Goal: Transaction & Acquisition: Purchase product/service

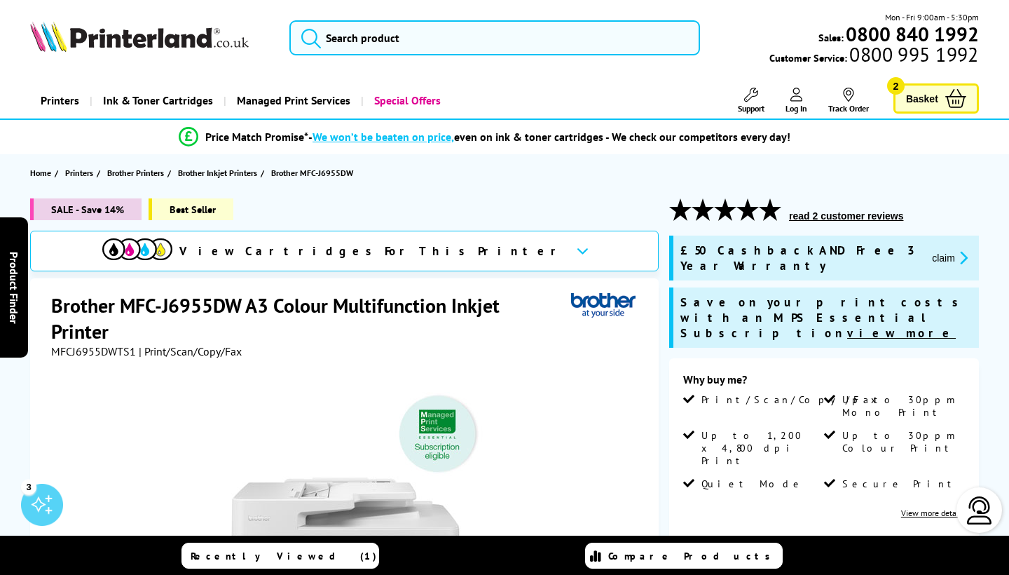
click at [935, 94] on span "Basket" at bounding box center [922, 98] width 32 height 19
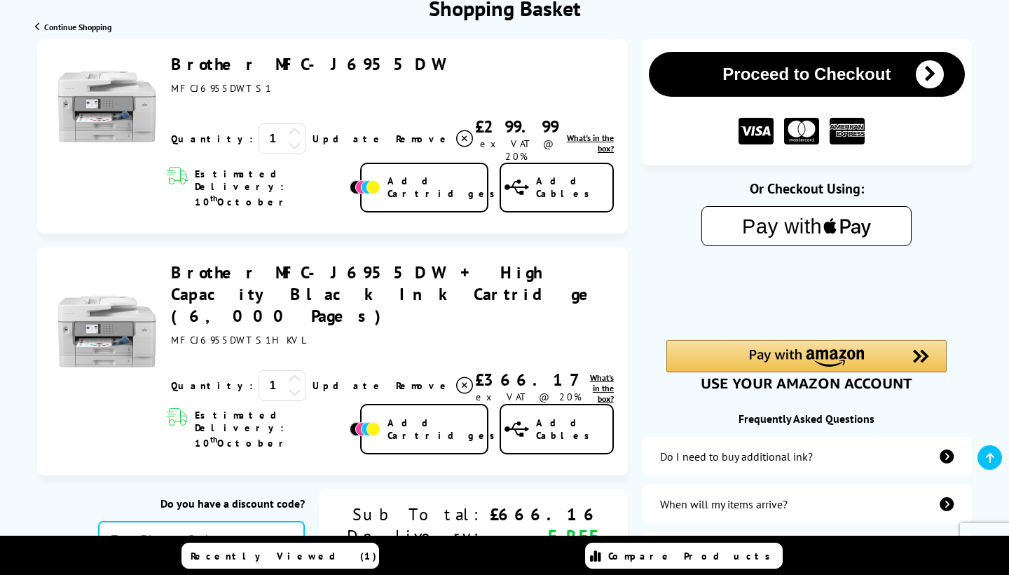
scroll to position [175, 0]
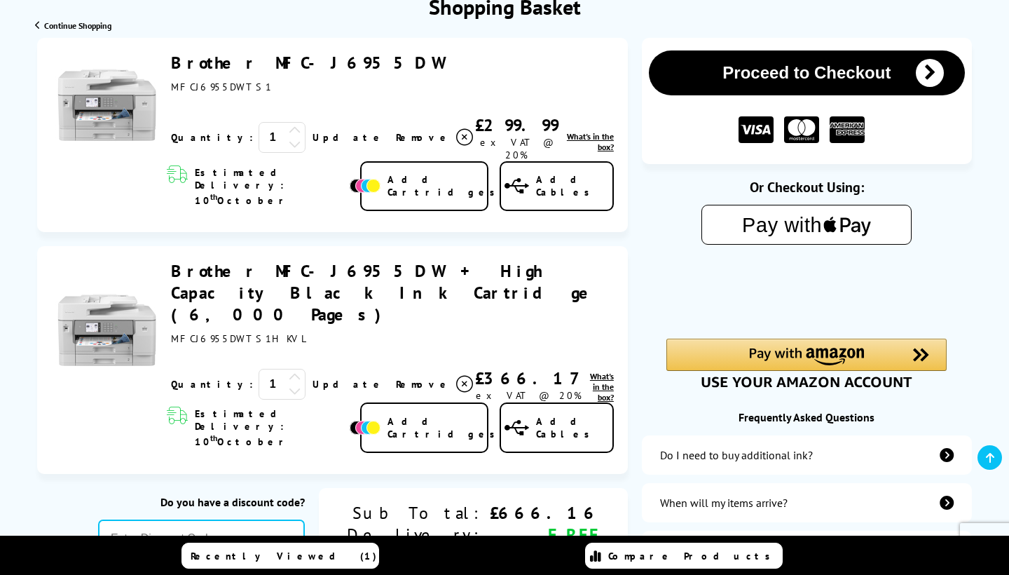
click at [456, 376] on icon at bounding box center [464, 384] width 17 height 17
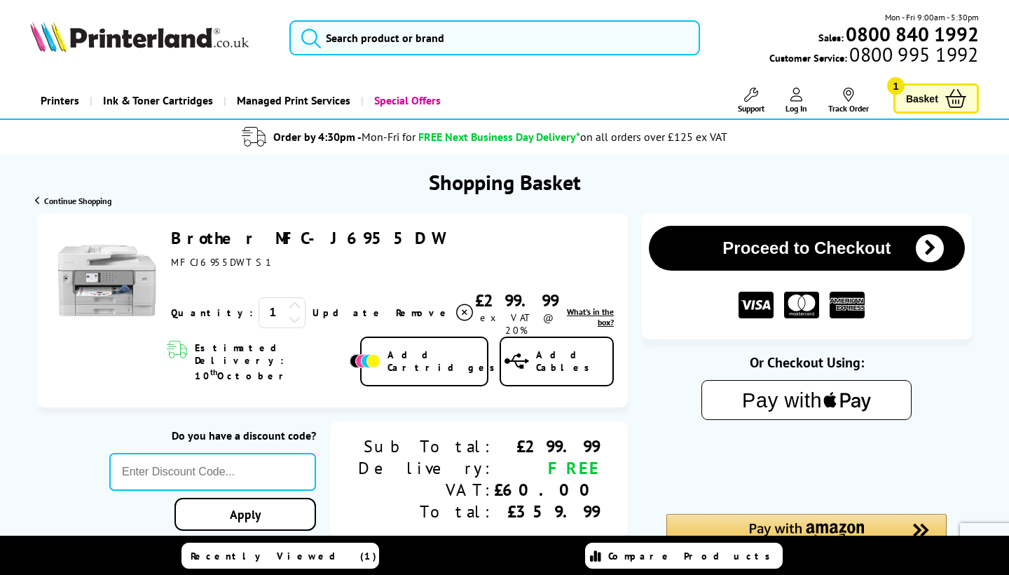
scroll to position [0, 0]
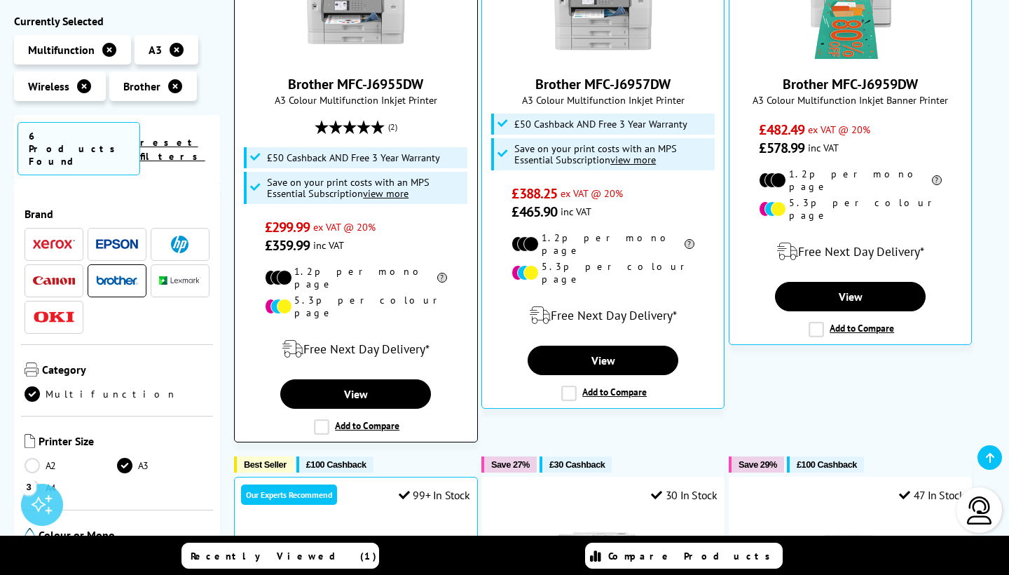
scroll to position [397, 0]
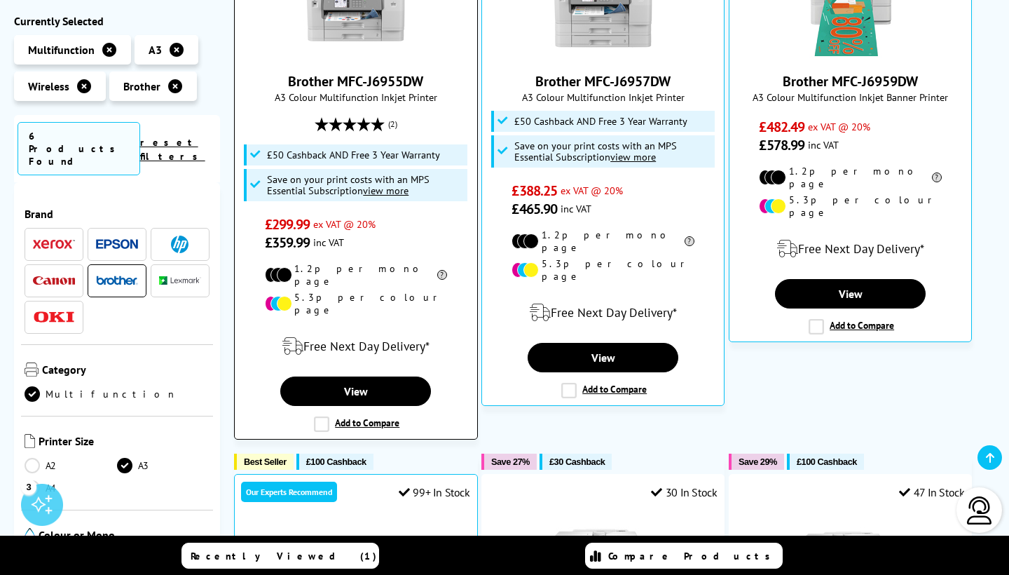
click at [324, 416] on label "Add to Compare" at bounding box center [357, 423] width 86 height 15
click at [0, 0] on input "Add to Compare" at bounding box center [0, 0] width 0 height 0
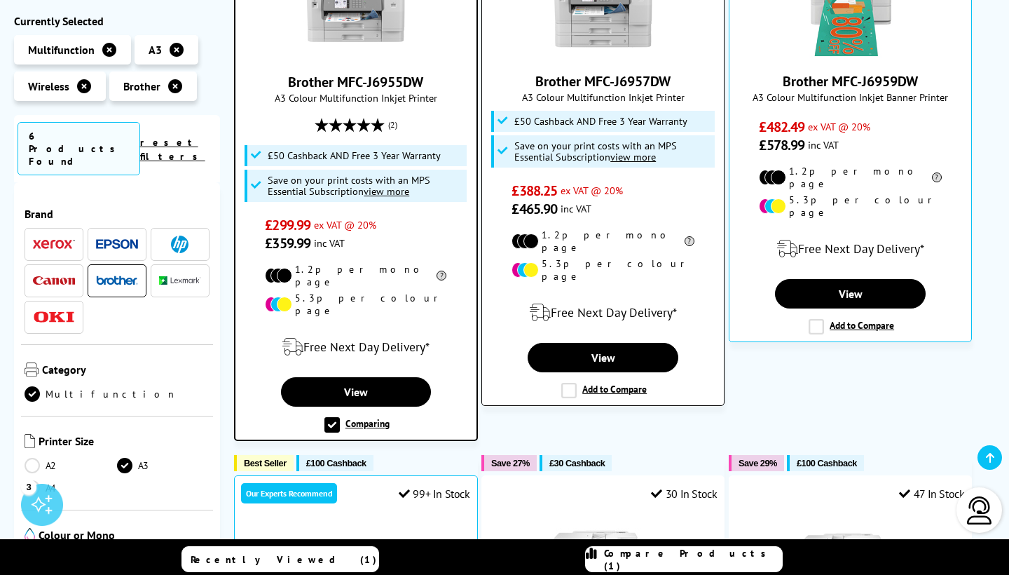
click at [570, 383] on label "Add to Compare" at bounding box center [604, 390] width 86 height 15
click at [0, 0] on input "Add to Compare" at bounding box center [0, 0] width 0 height 0
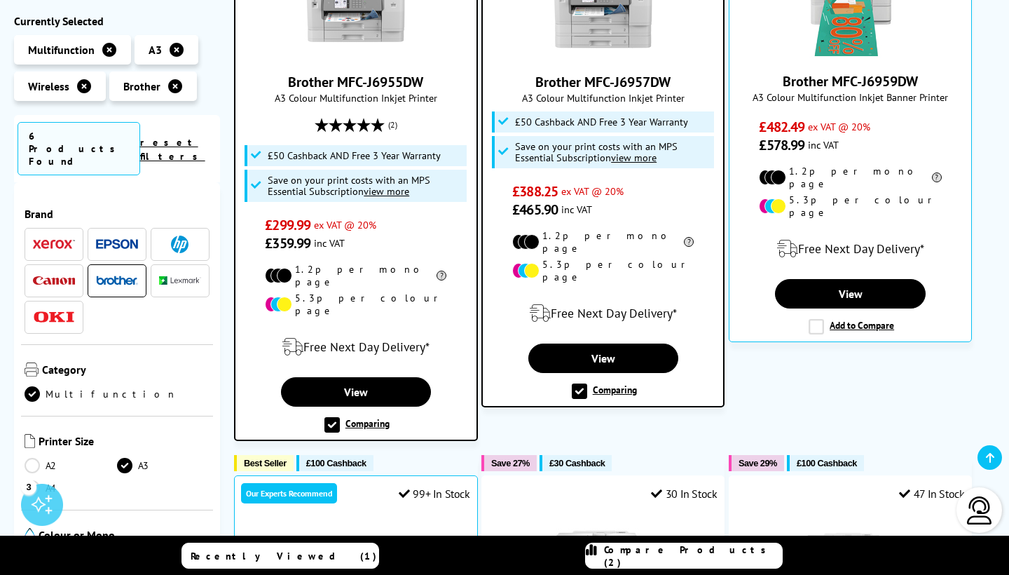
click at [659, 558] on span "Compare Products (2)" at bounding box center [693, 555] width 178 height 25
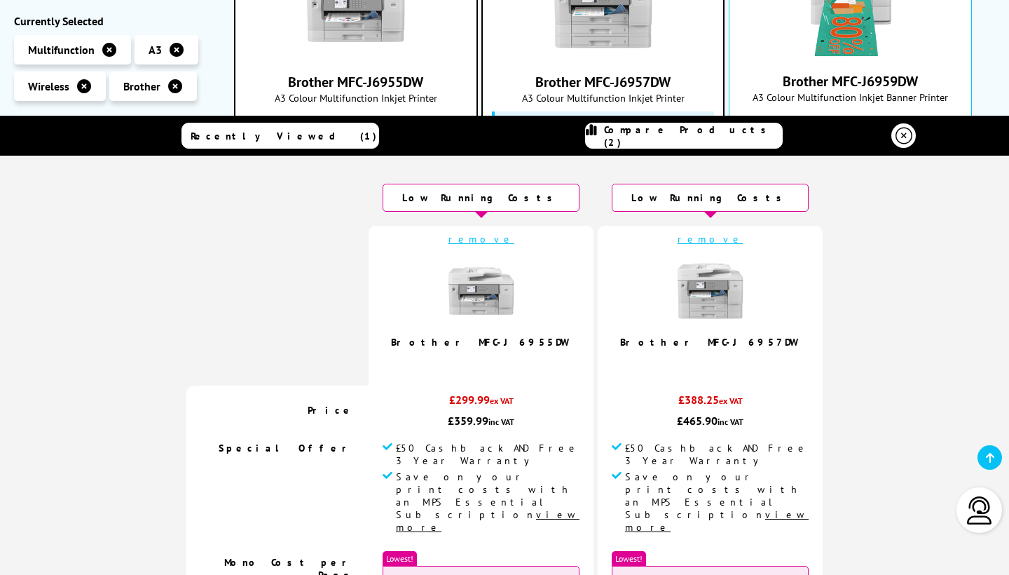
scroll to position [0, 0]
click at [908, 132] on icon at bounding box center [904, 136] width 17 height 17
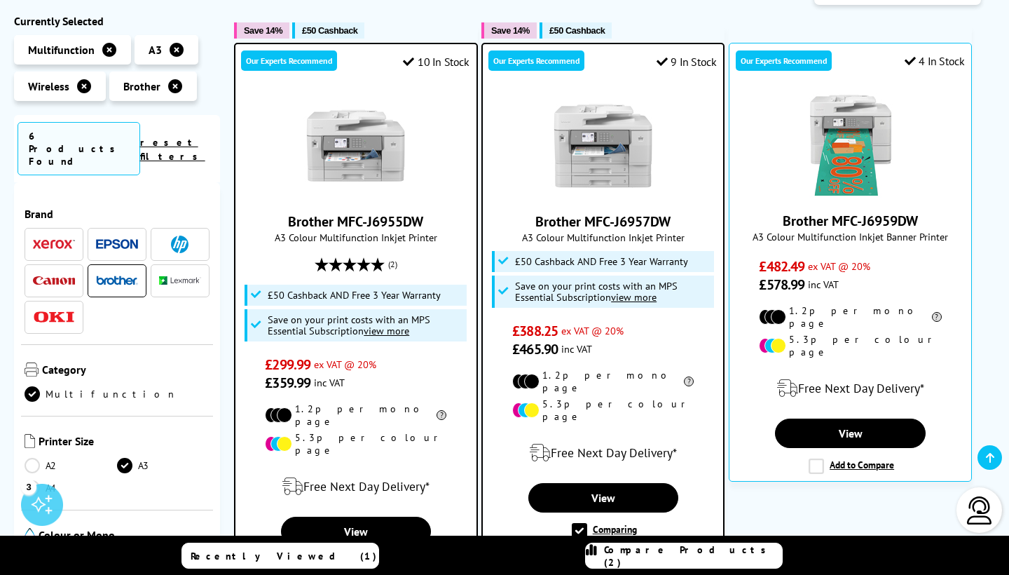
scroll to position [260, 0]
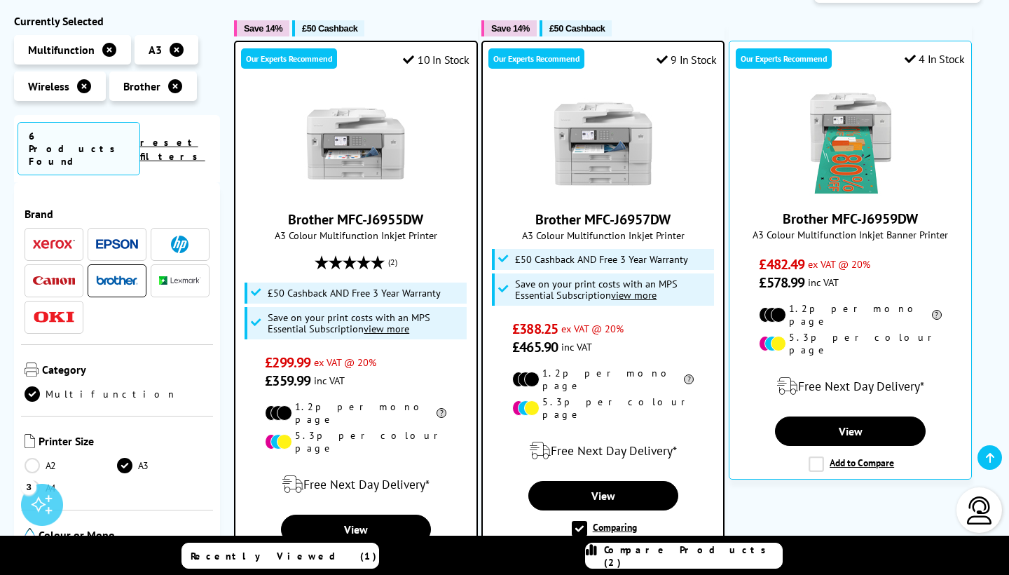
click at [567, 259] on span "£50 Cashback AND Free 3 Year Warranty" at bounding box center [601, 259] width 173 height 11
click at [617, 481] on link "View" at bounding box center [603, 495] width 150 height 29
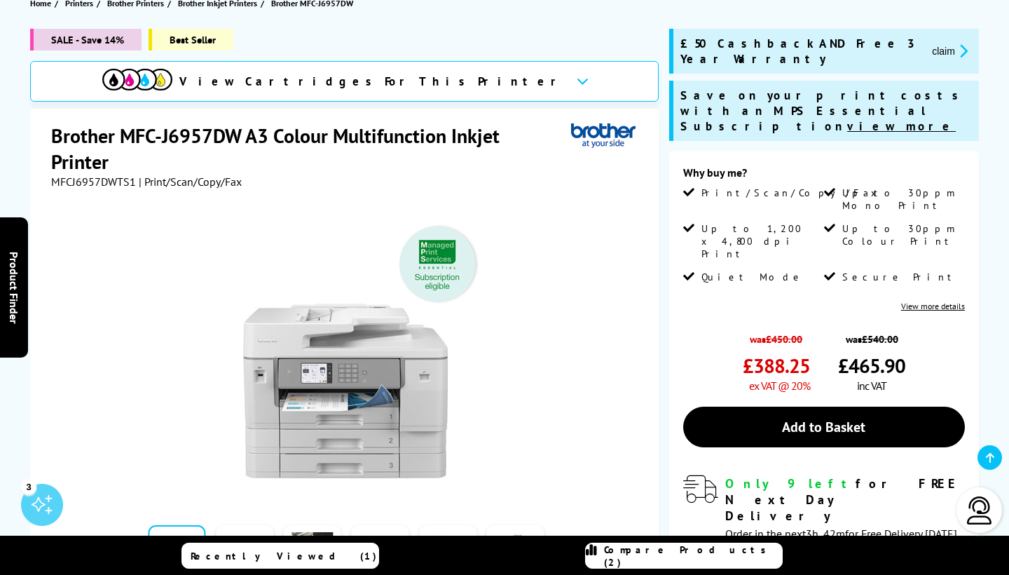
scroll to position [171, 0]
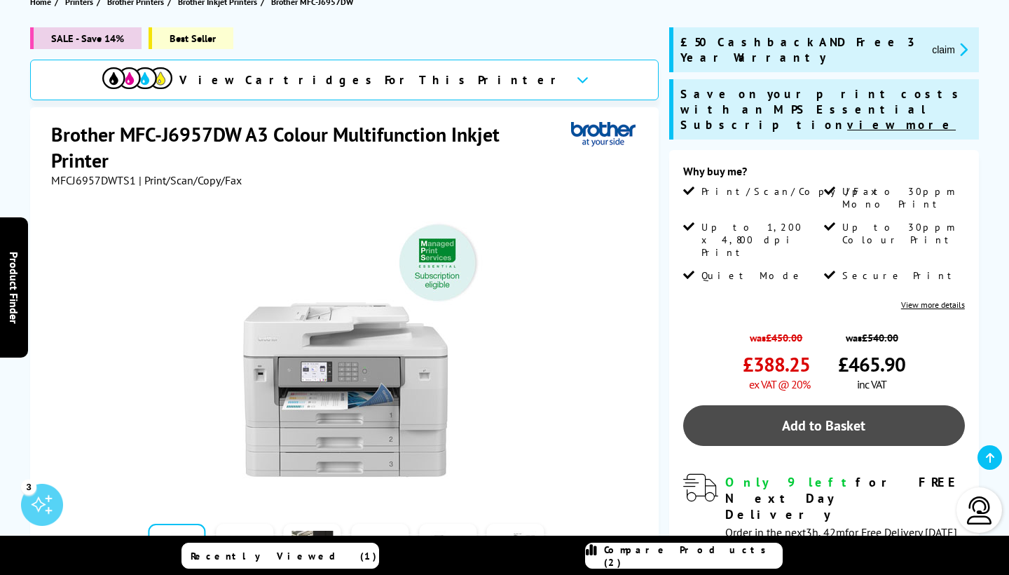
click at [802, 405] on link "Add to Basket" at bounding box center [824, 425] width 282 height 41
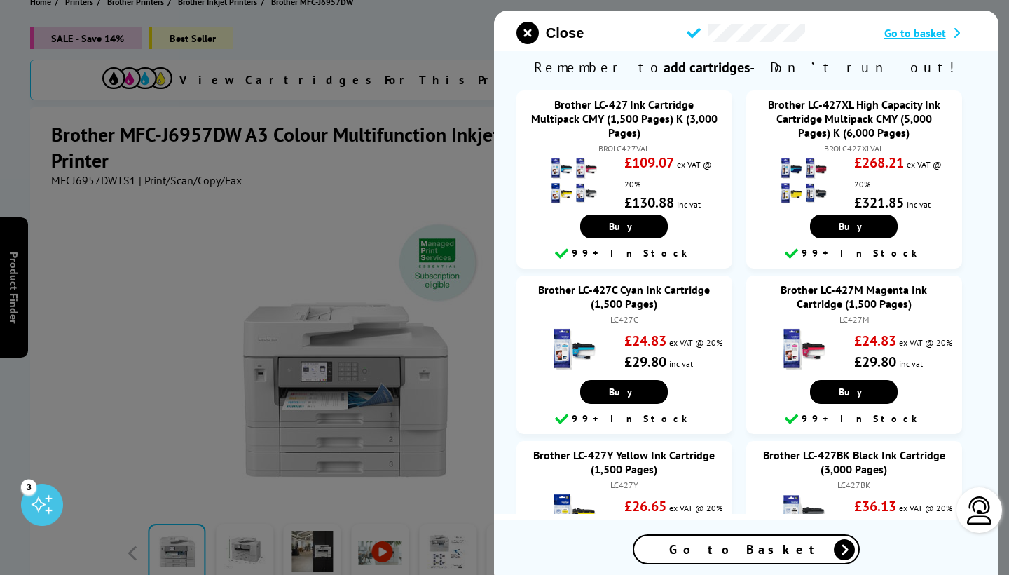
click at [905, 33] on span "Go to basket" at bounding box center [915, 33] width 62 height 14
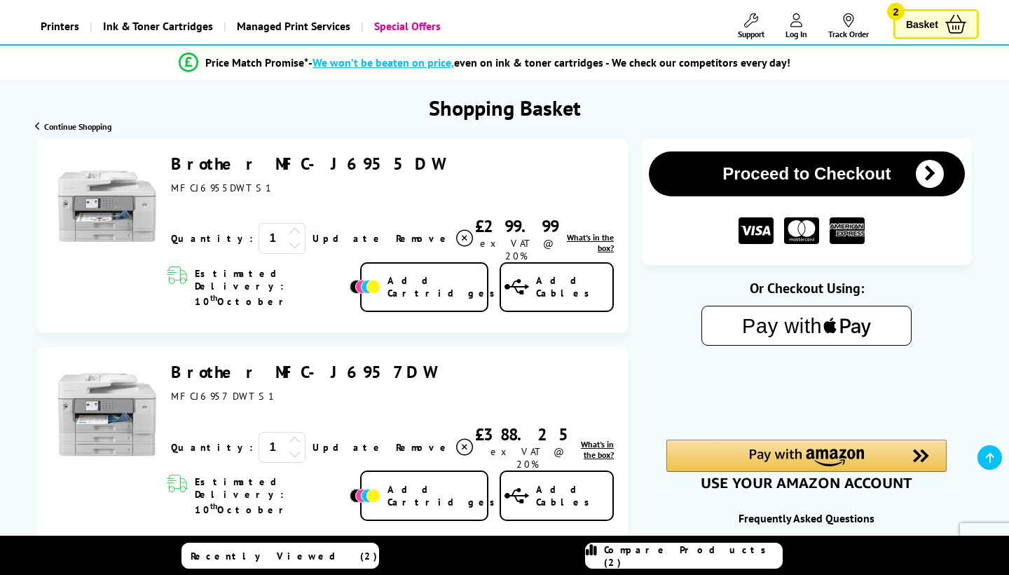
scroll to position [74, 0]
click at [456, 232] on icon at bounding box center [464, 238] width 17 height 17
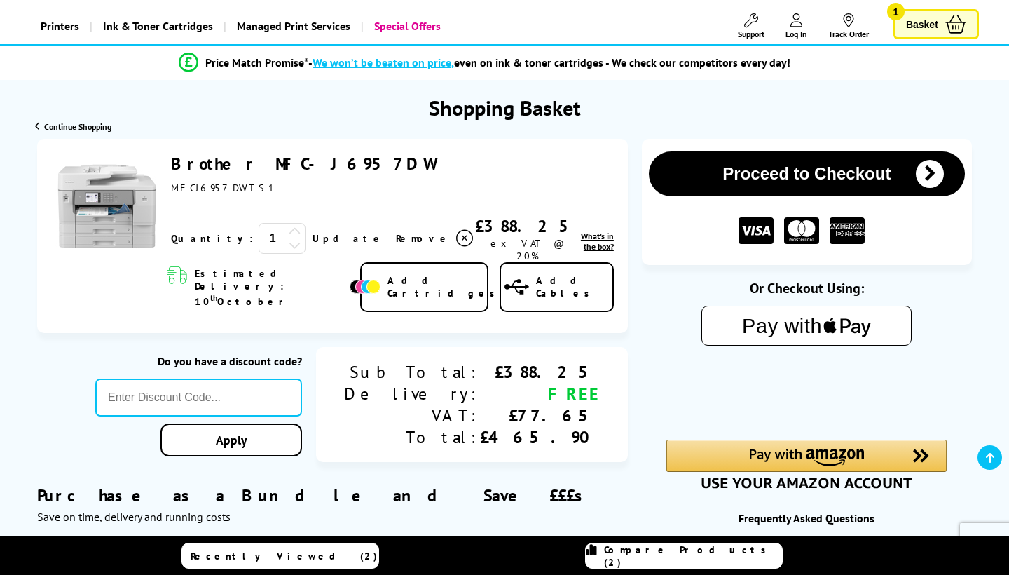
click at [456, 230] on icon at bounding box center [464, 238] width 17 height 17
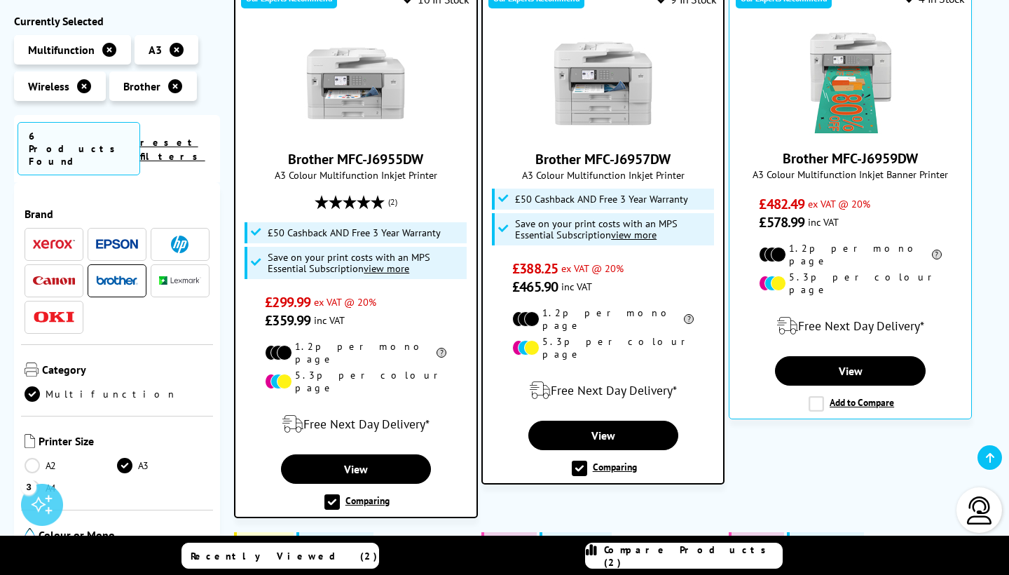
scroll to position [324, 0]
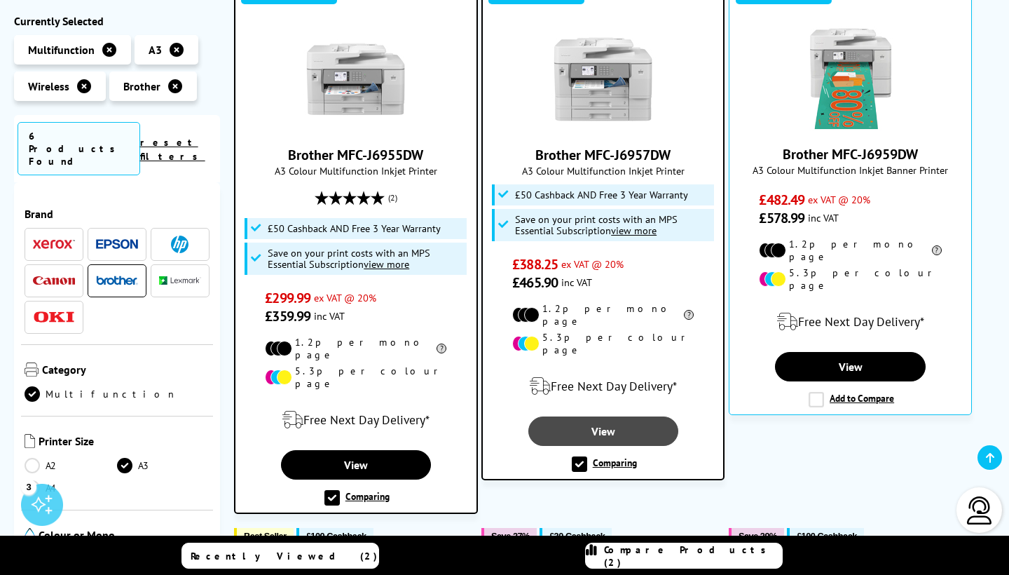
click at [641, 416] on link "View" at bounding box center [603, 430] width 150 height 29
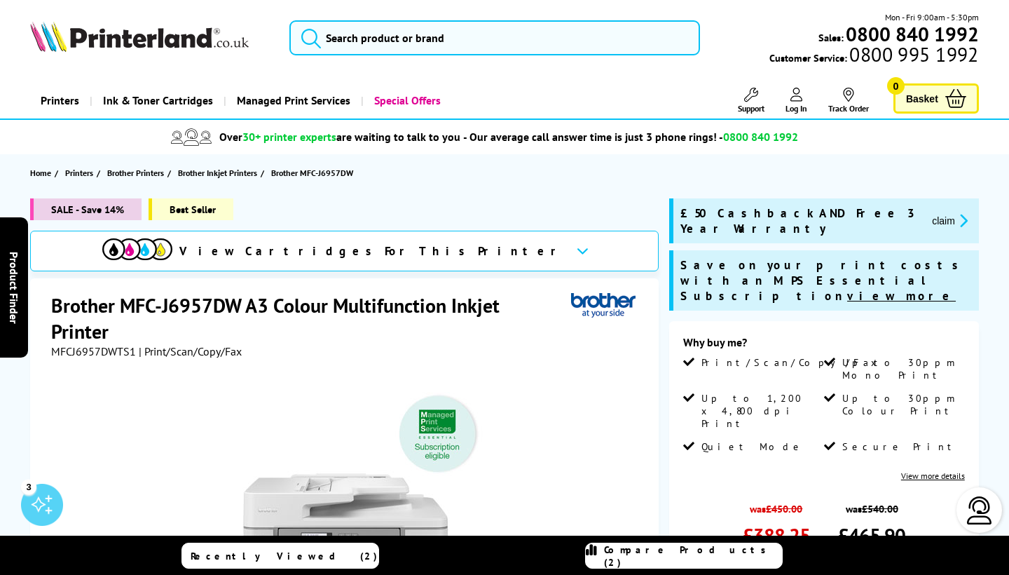
click at [928, 212] on button "claim" at bounding box center [950, 220] width 44 height 16
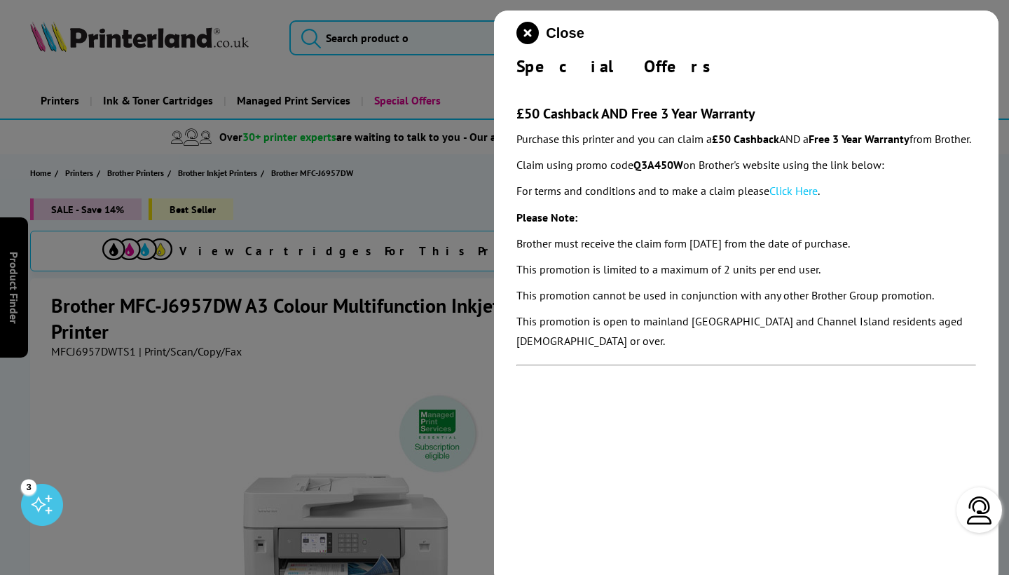
click at [659, 172] on strong "Q3A450W" at bounding box center [659, 165] width 50 height 14
copy strong "Q3A450W"
click at [531, 31] on icon "close modal" at bounding box center [528, 33] width 22 height 22
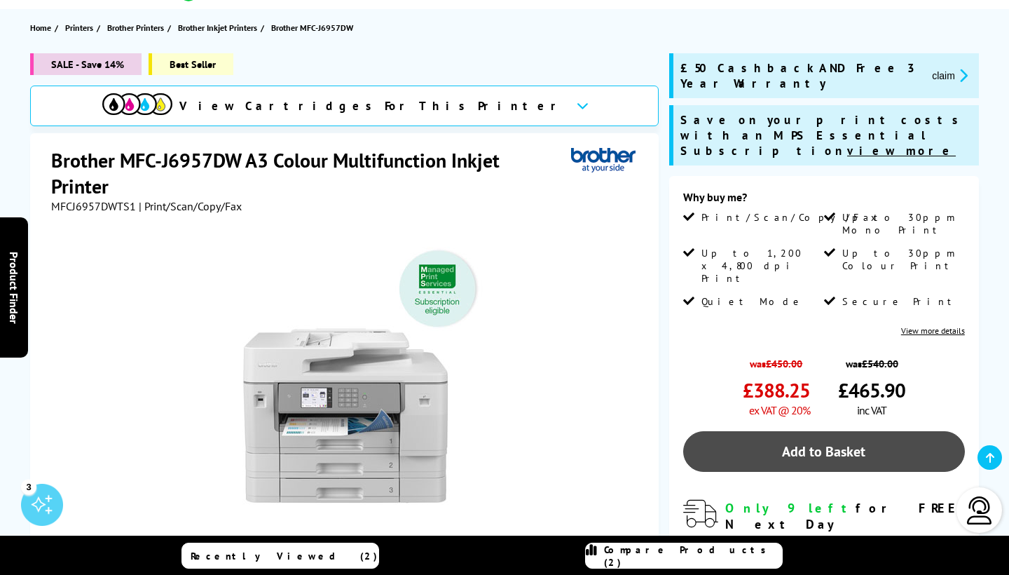
scroll to position [146, 0]
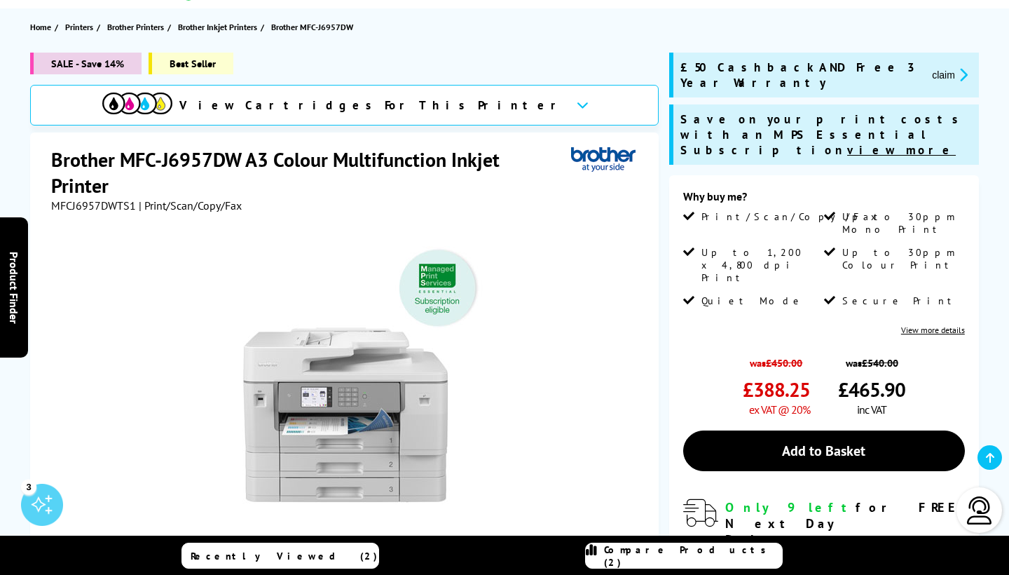
click at [931, 324] on link "View more details" at bounding box center [933, 329] width 64 height 11
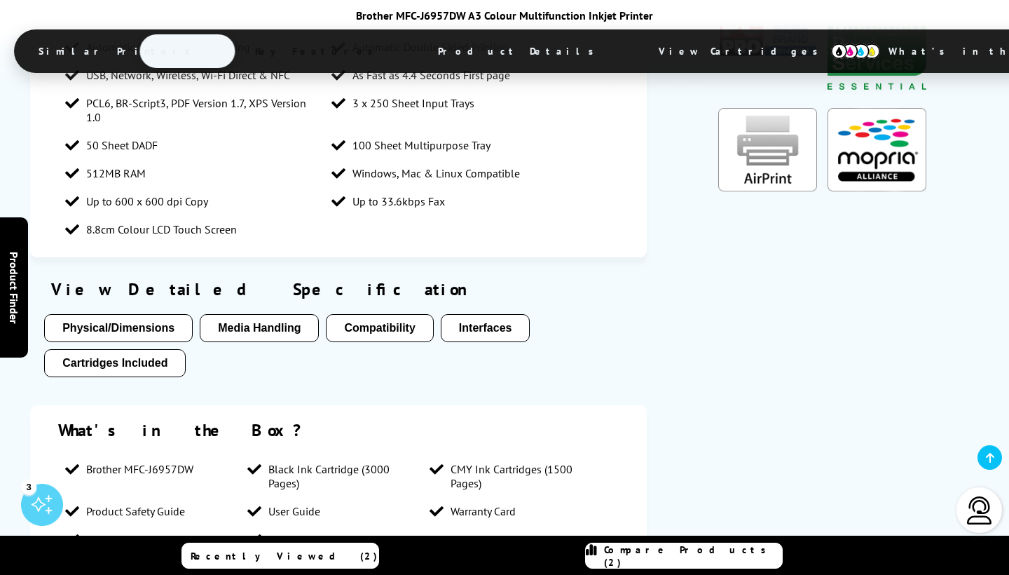
scroll to position [2791, 0]
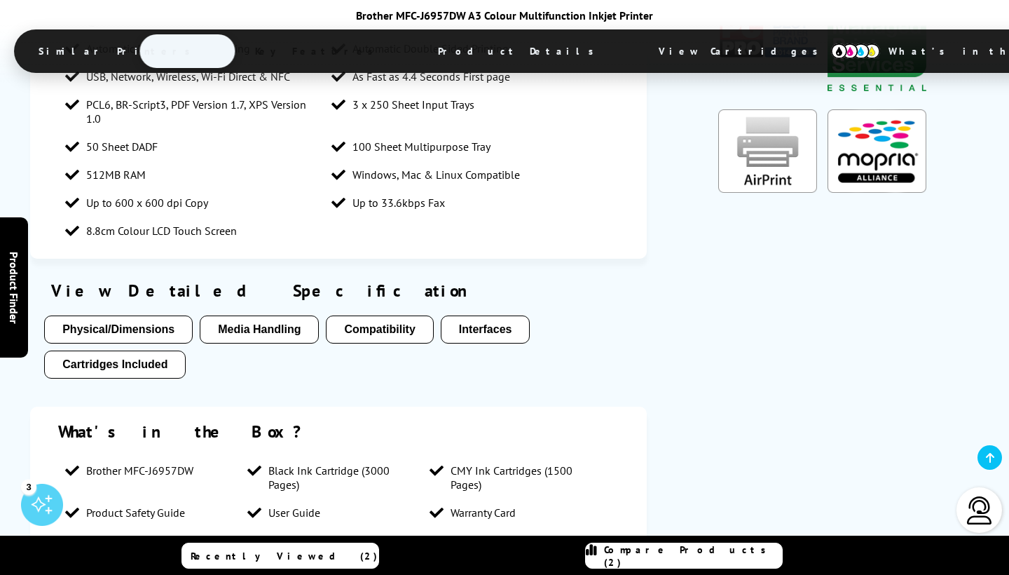
click at [371, 315] on button "Compatibility" at bounding box center [379, 329] width 107 height 28
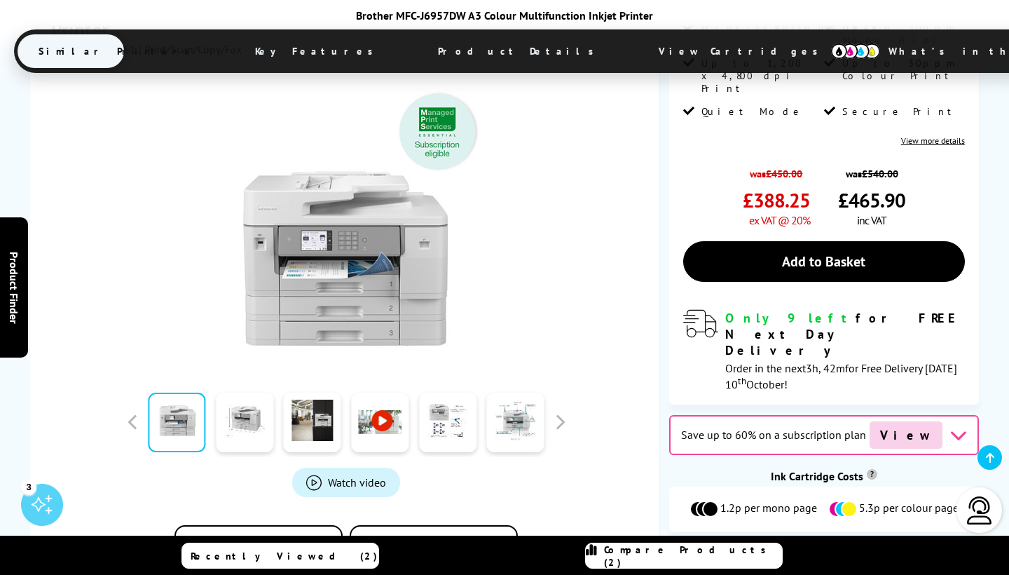
scroll to position [335, 0]
click at [241, 392] on link at bounding box center [244, 422] width 57 height 60
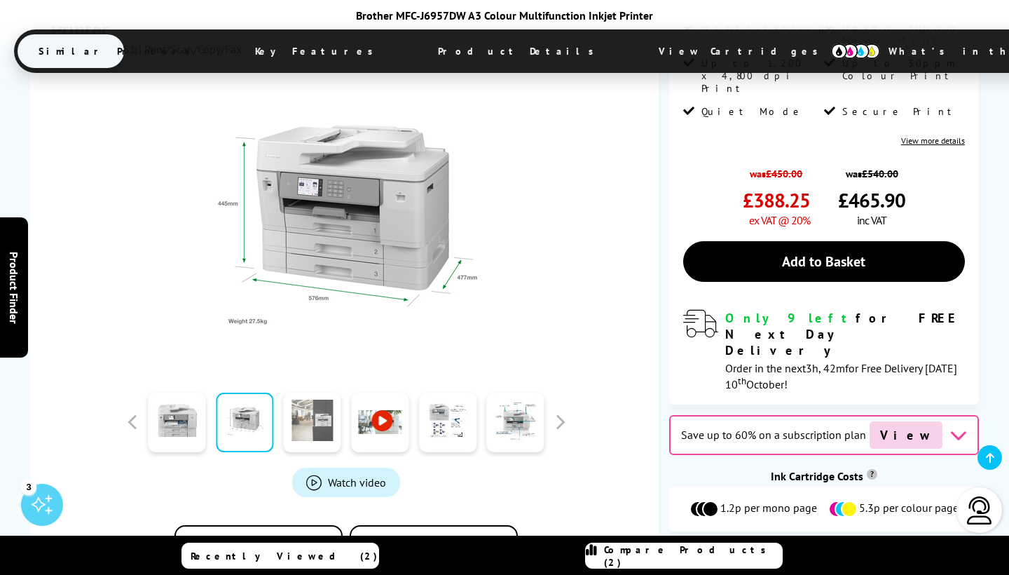
click at [318, 402] on link at bounding box center [312, 422] width 57 height 60
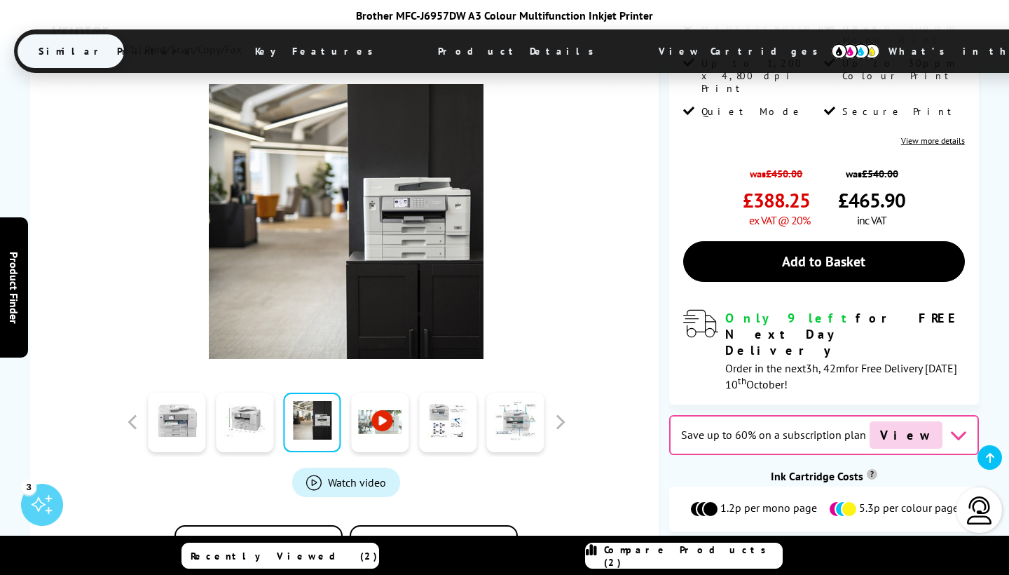
click at [377, 406] on link at bounding box center [379, 422] width 57 height 60
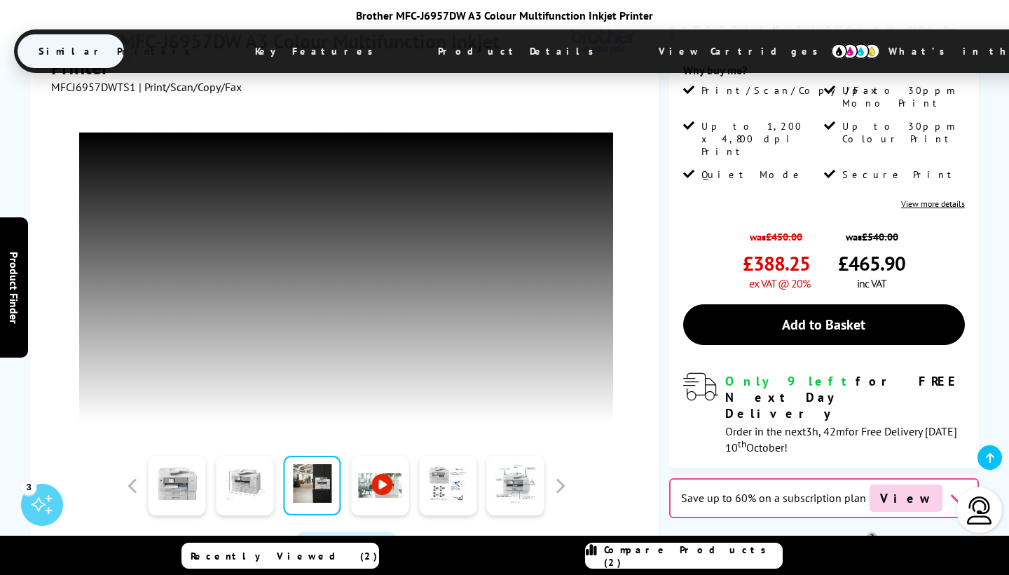
scroll to position [275, 0]
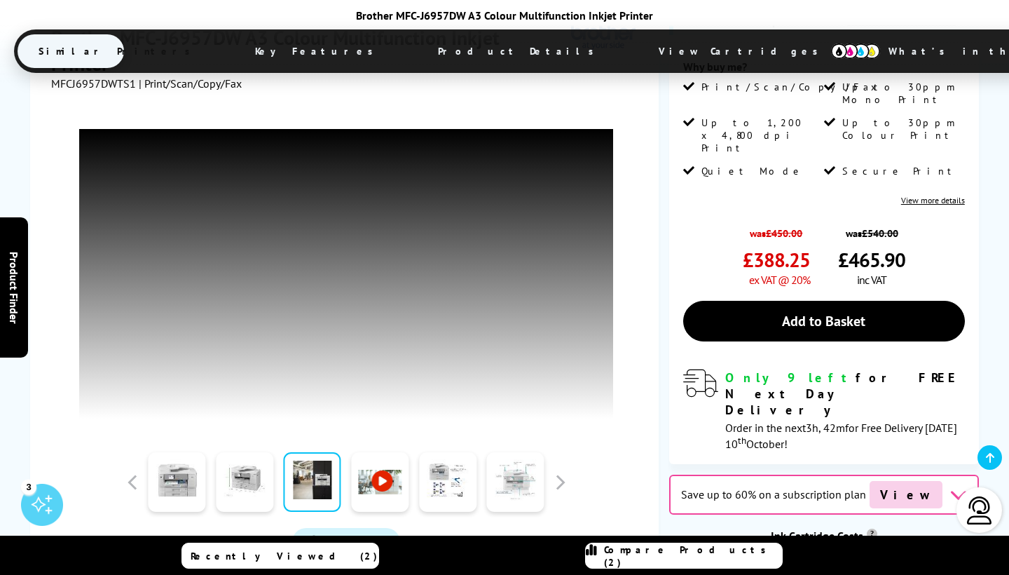
click at [521, 479] on link at bounding box center [515, 482] width 57 height 60
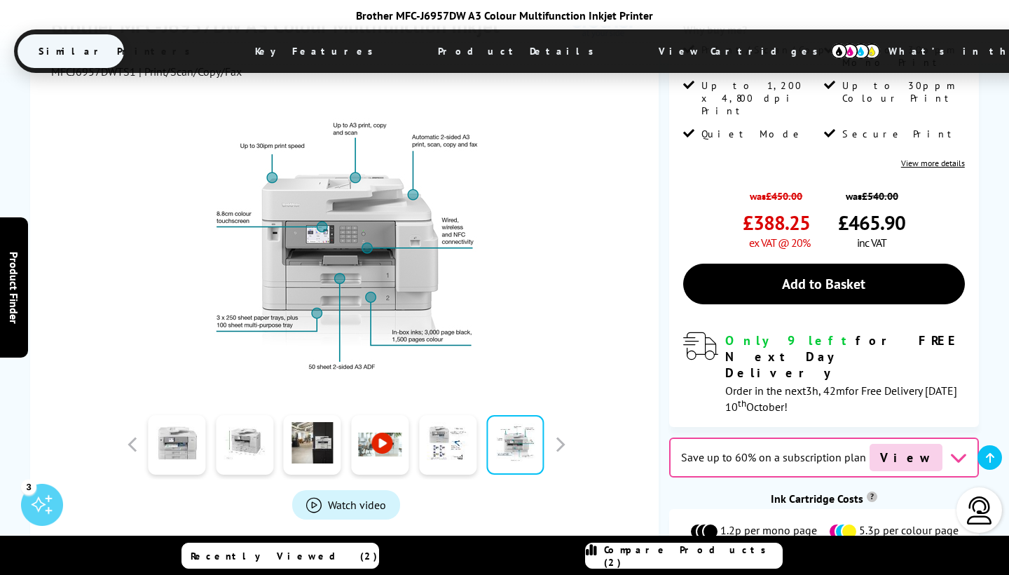
scroll to position [326, 0]
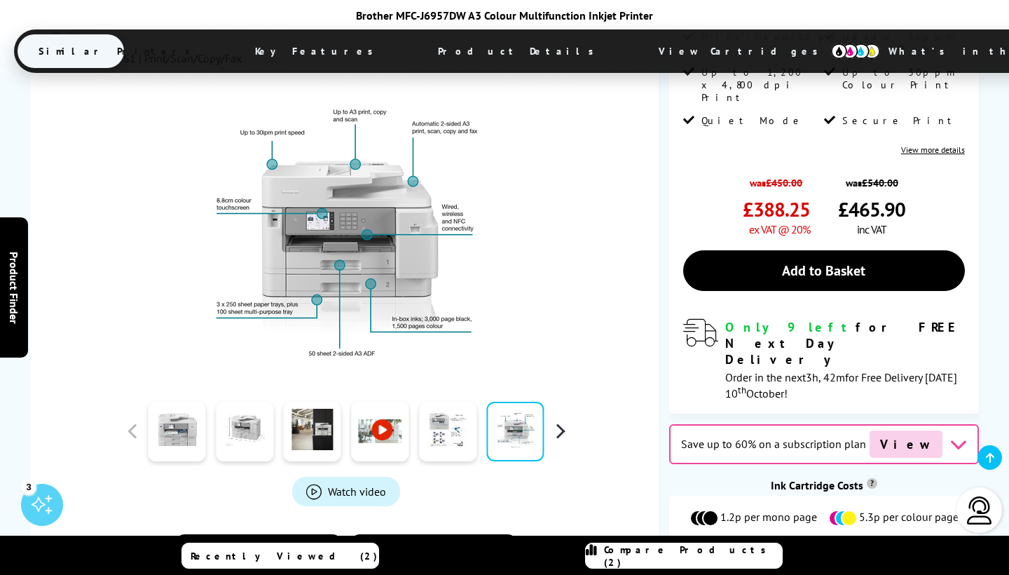
click at [563, 420] on button "button" at bounding box center [559, 430] width 21 height 21
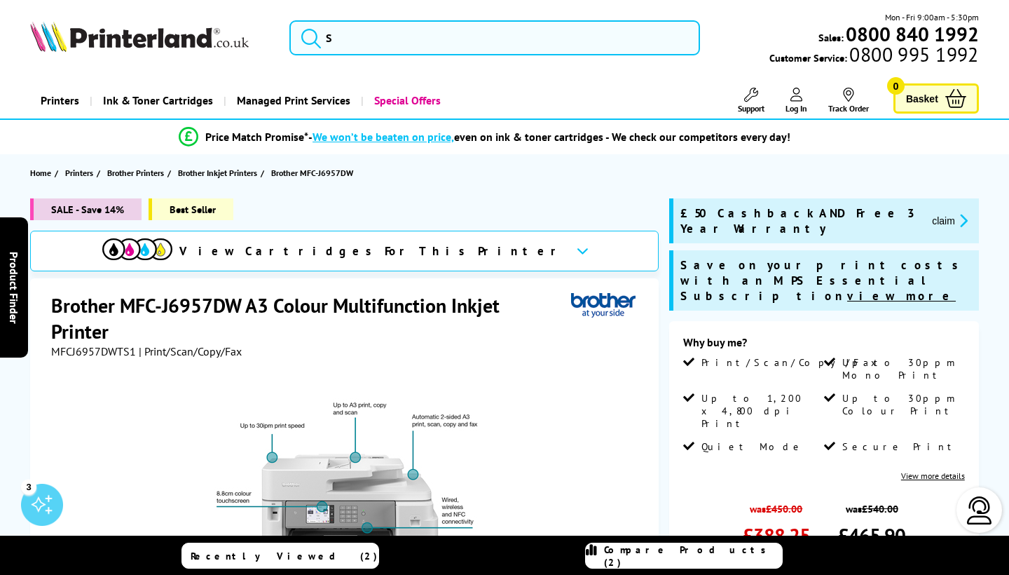
scroll to position [0, 0]
click at [802, 109] on span "Log In" at bounding box center [797, 108] width 22 height 11
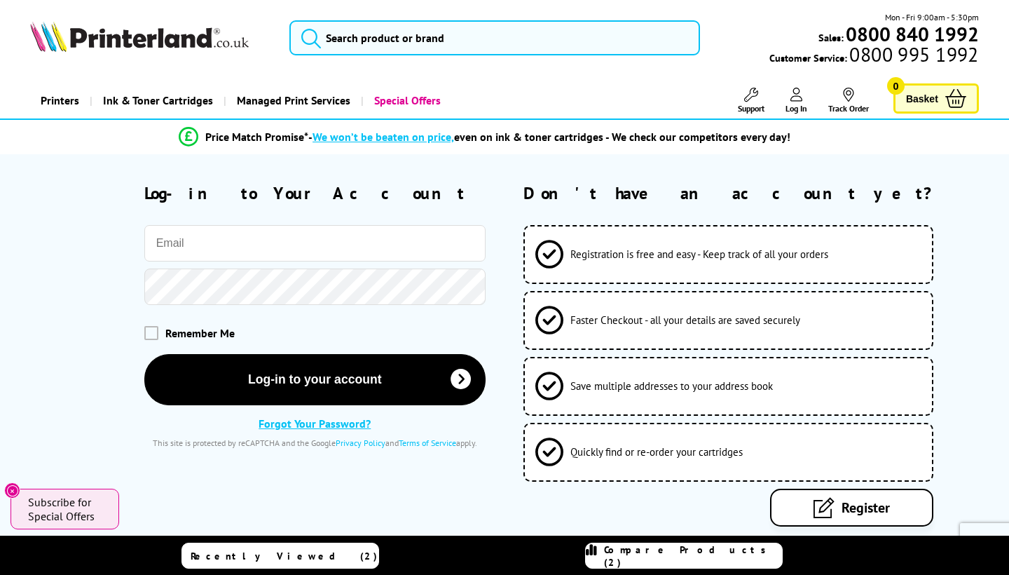
type input "[EMAIL_ADDRESS][DOMAIN_NAME]"
click at [315, 378] on button "Log-in to your account" at bounding box center [314, 379] width 341 height 51
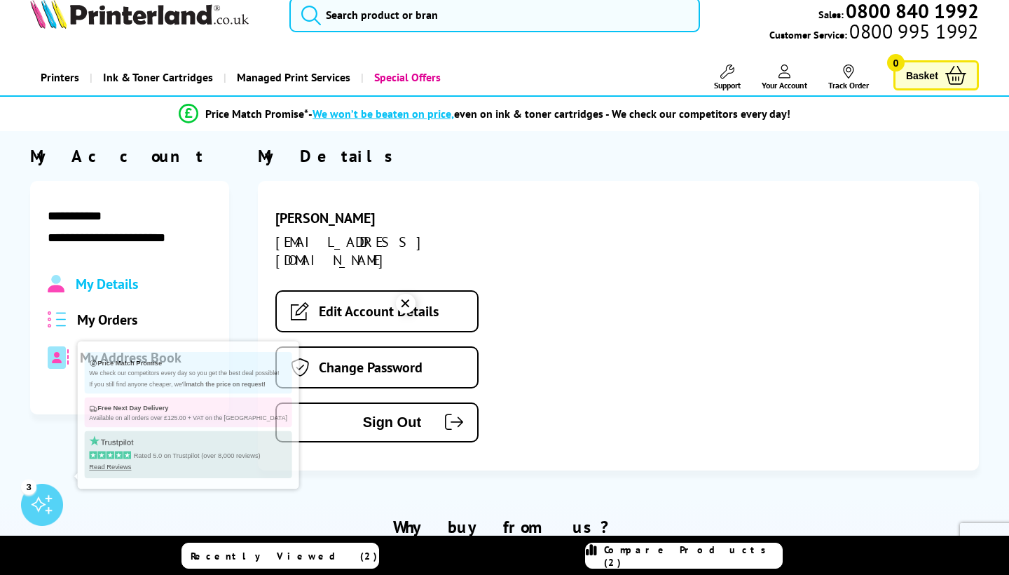
scroll to position [32, 0]
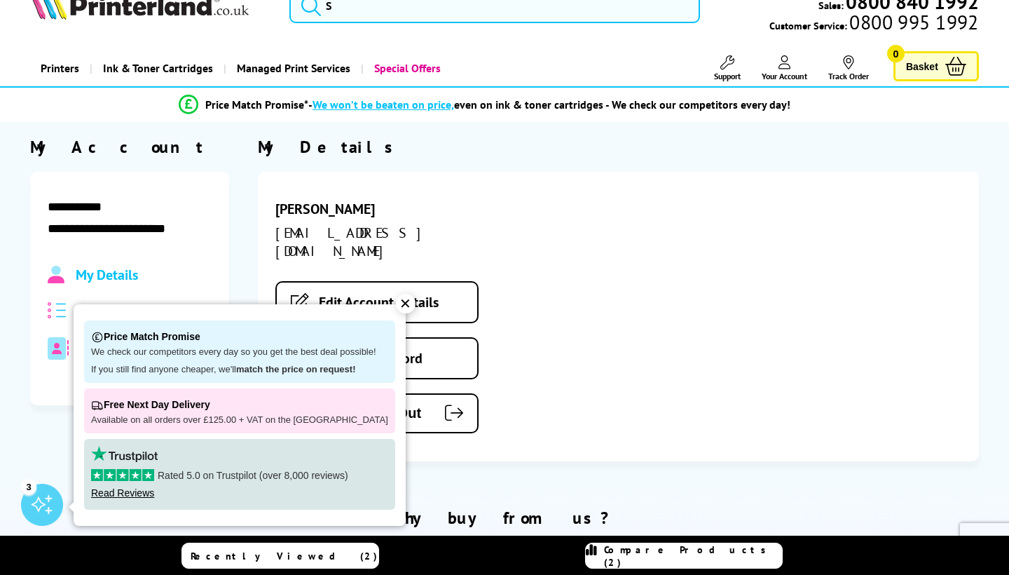
click at [396, 308] on div "✕" at bounding box center [406, 304] width 20 height 20
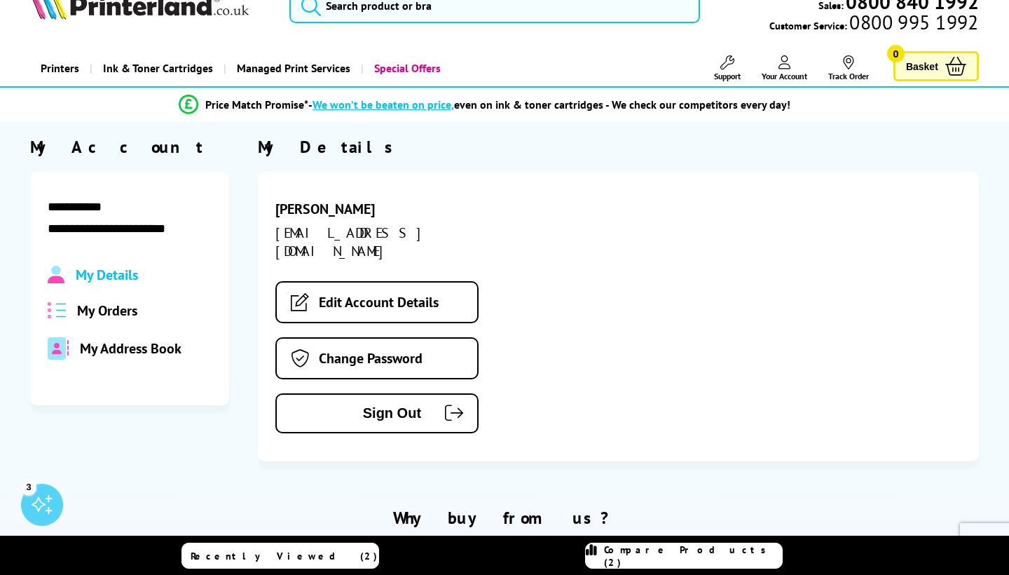
click at [101, 307] on span "My Orders" at bounding box center [107, 310] width 60 height 18
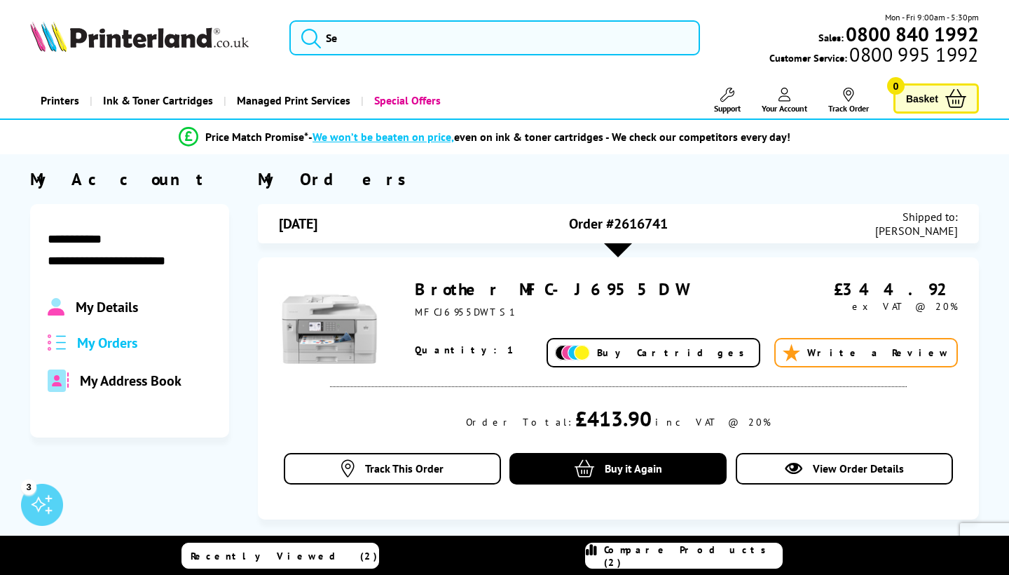
scroll to position [0, 0]
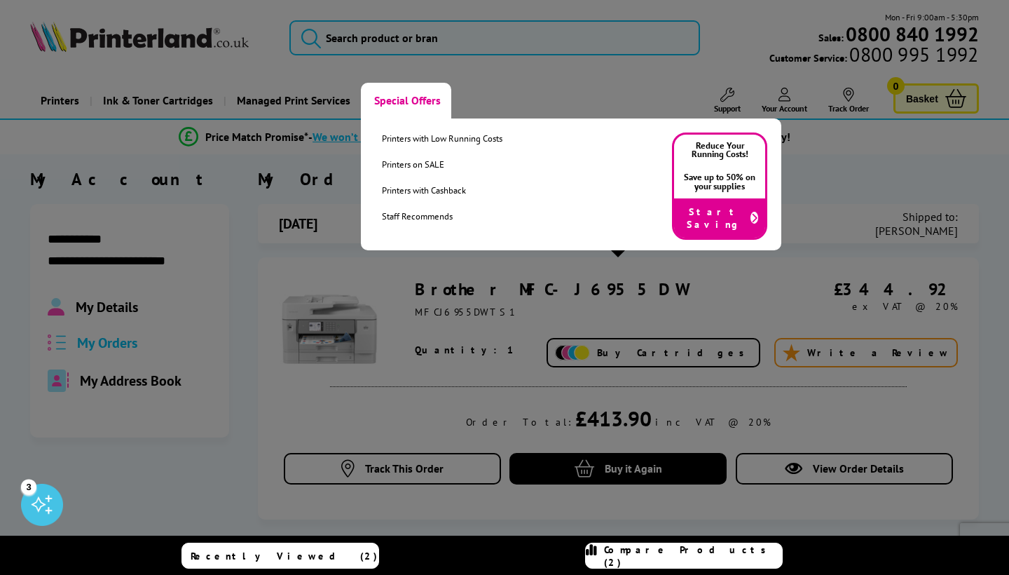
click at [427, 102] on link "Special Offers" at bounding box center [406, 101] width 90 height 36
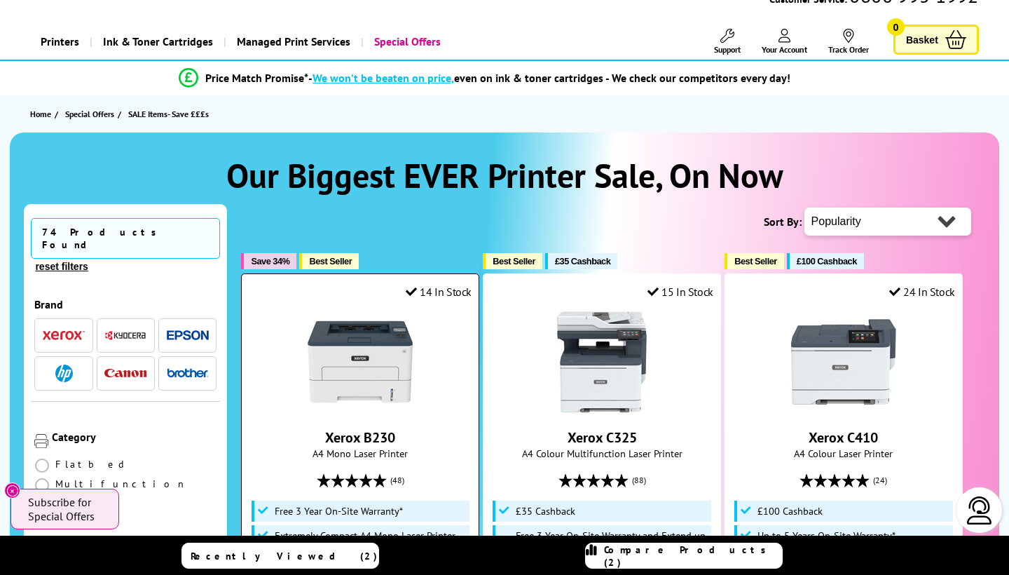
scroll to position [60, 0]
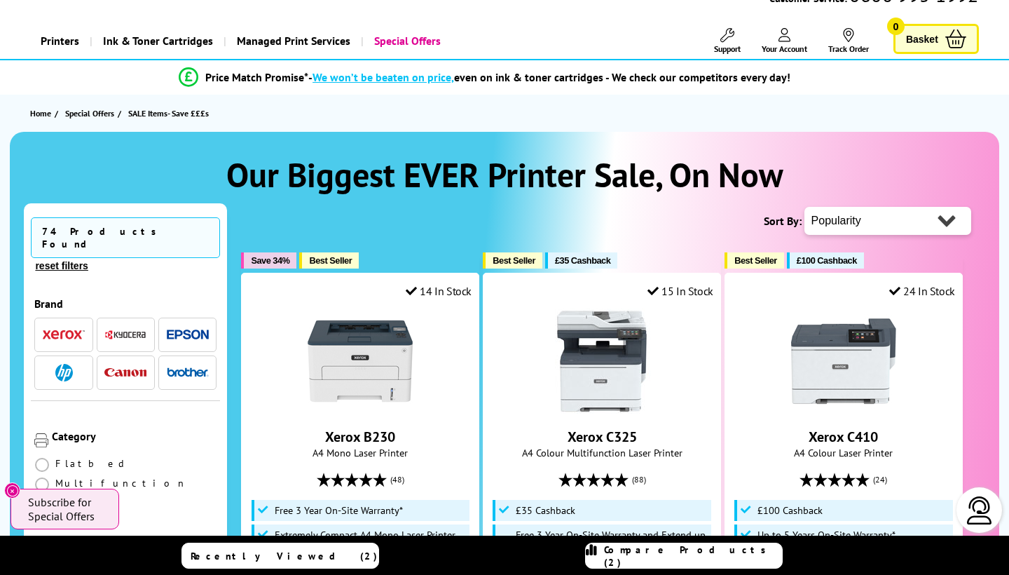
click at [196, 367] on img "button" at bounding box center [188, 372] width 42 height 10
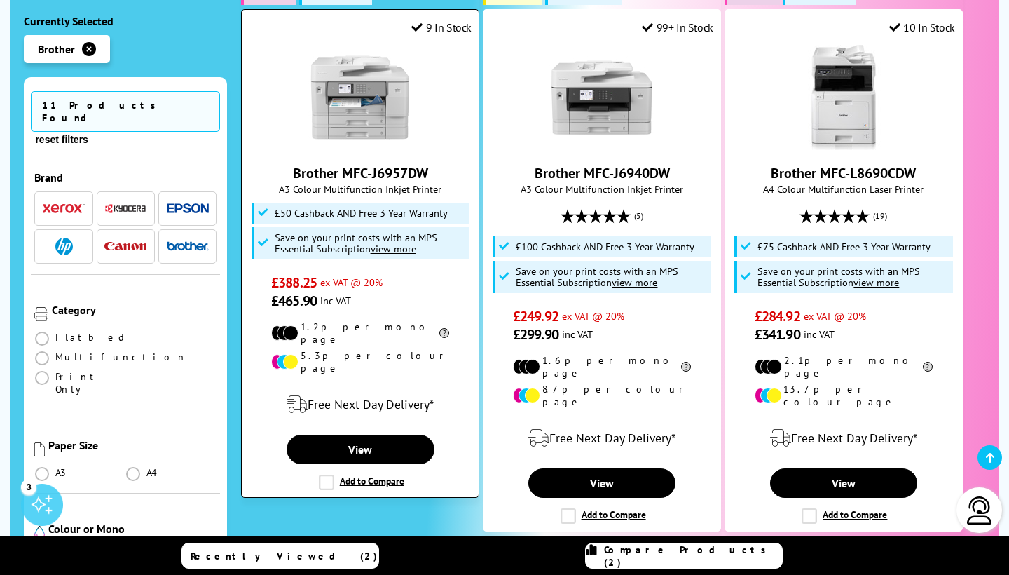
scroll to position [299, 0]
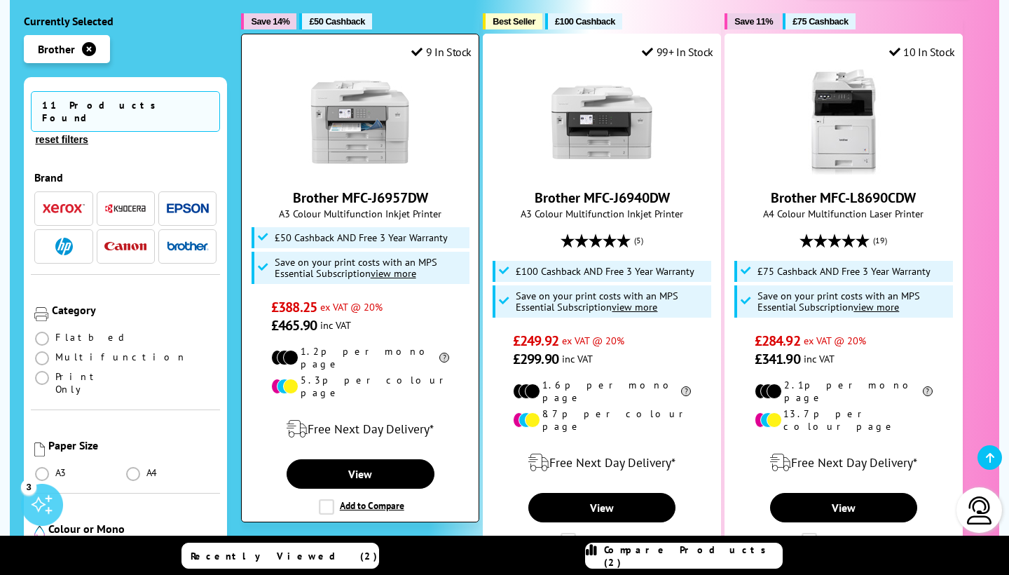
click at [385, 143] on img at bounding box center [360, 121] width 105 height 105
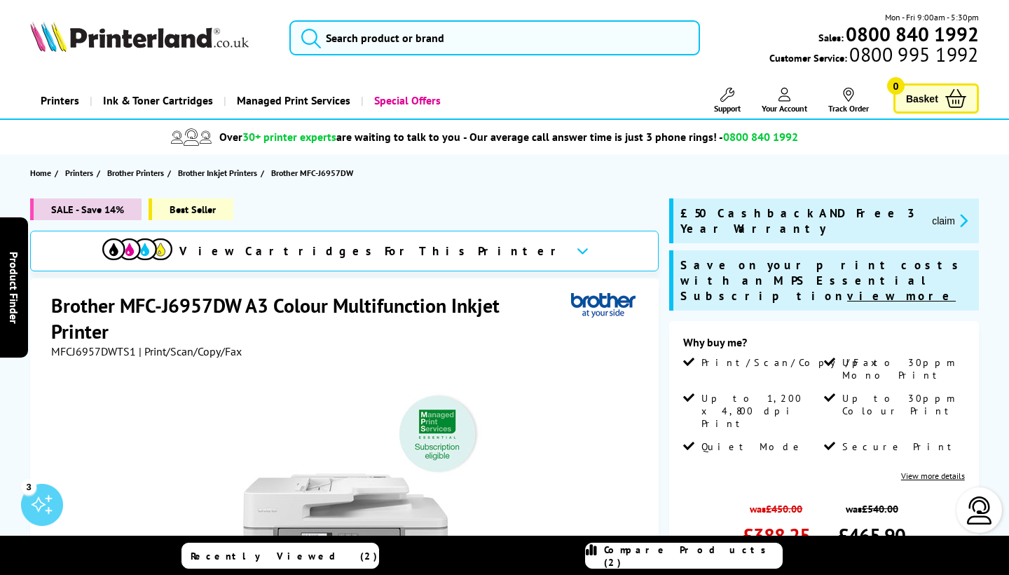
click at [774, 214] on span "£50 Cashback AND Free 3 Year Warranty" at bounding box center [801, 220] width 240 height 31
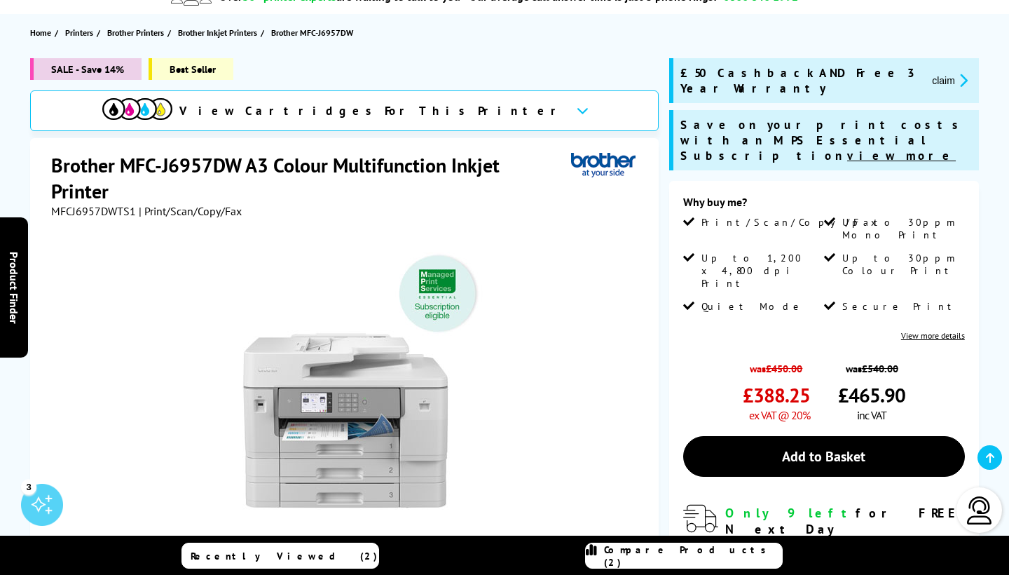
scroll to position [149, 0]
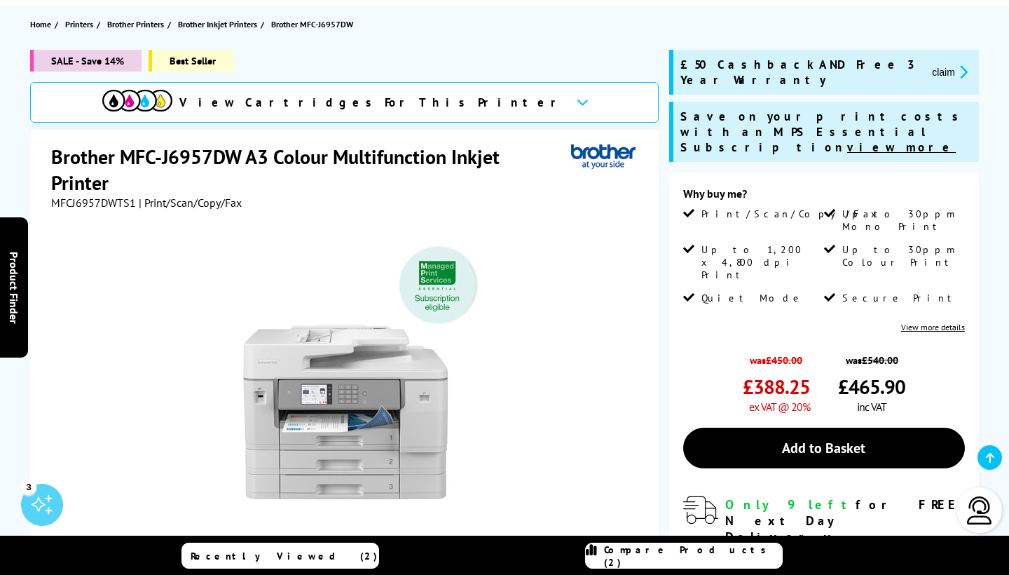
click at [928, 67] on button "claim" at bounding box center [950, 72] width 44 height 16
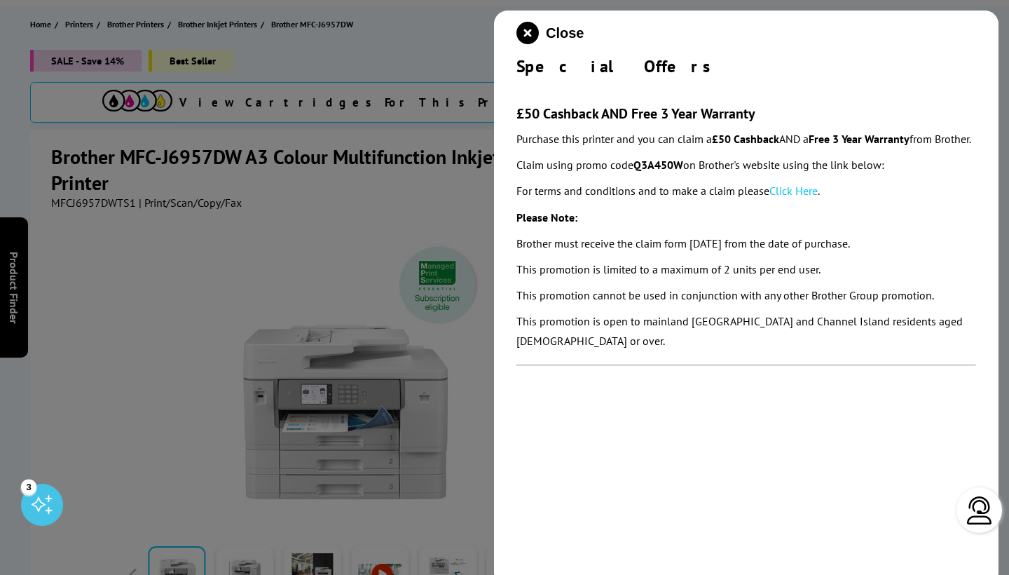
click at [664, 172] on strong "Q3A450W" at bounding box center [659, 165] width 50 height 14
copy strong "Q3A450W"
click at [374, 213] on div at bounding box center [504, 287] width 1009 height 575
click at [527, 32] on icon "close modal" at bounding box center [528, 33] width 22 height 22
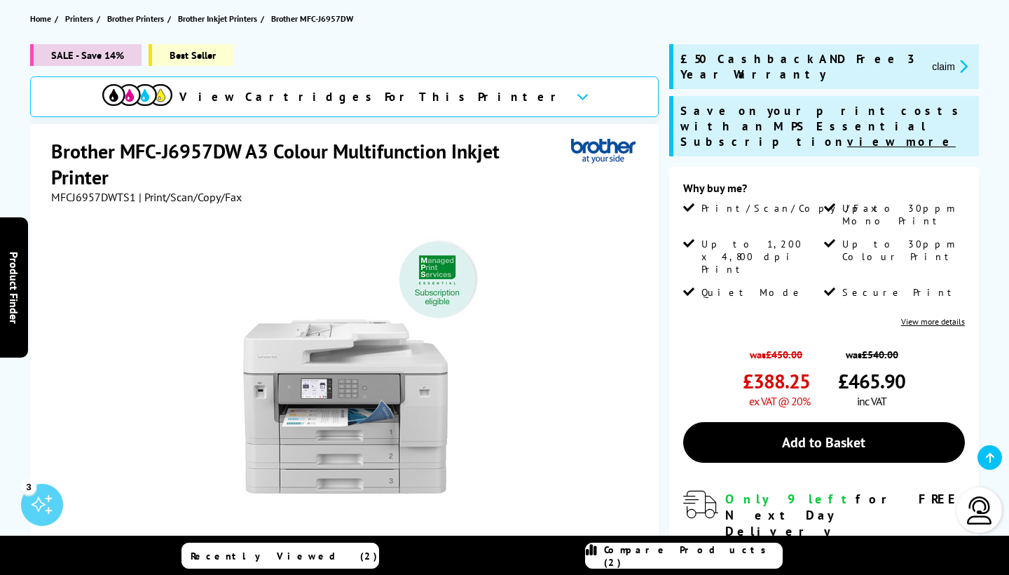
scroll to position [151, 0]
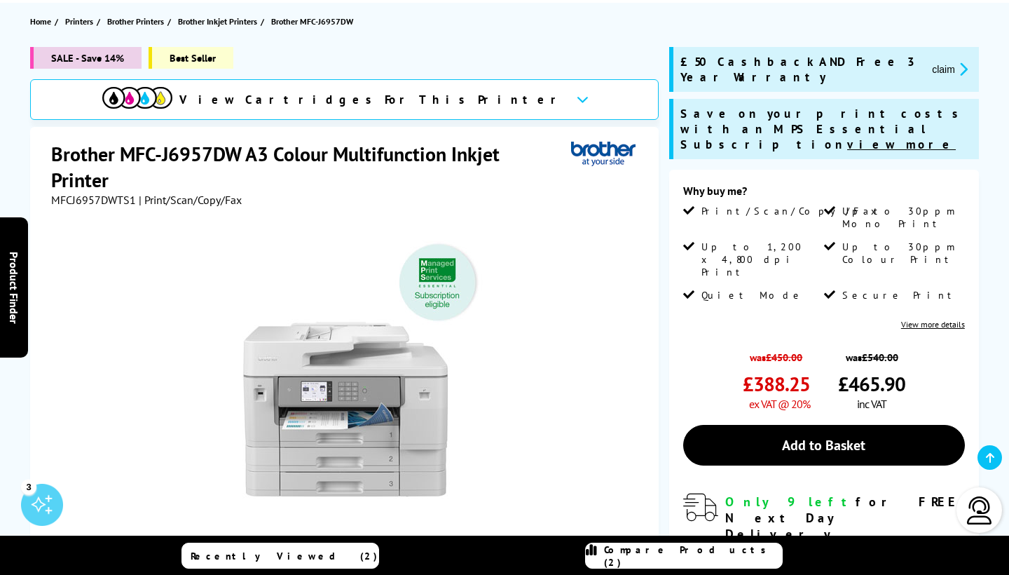
click at [847, 137] on u "view more" at bounding box center [901, 144] width 109 height 15
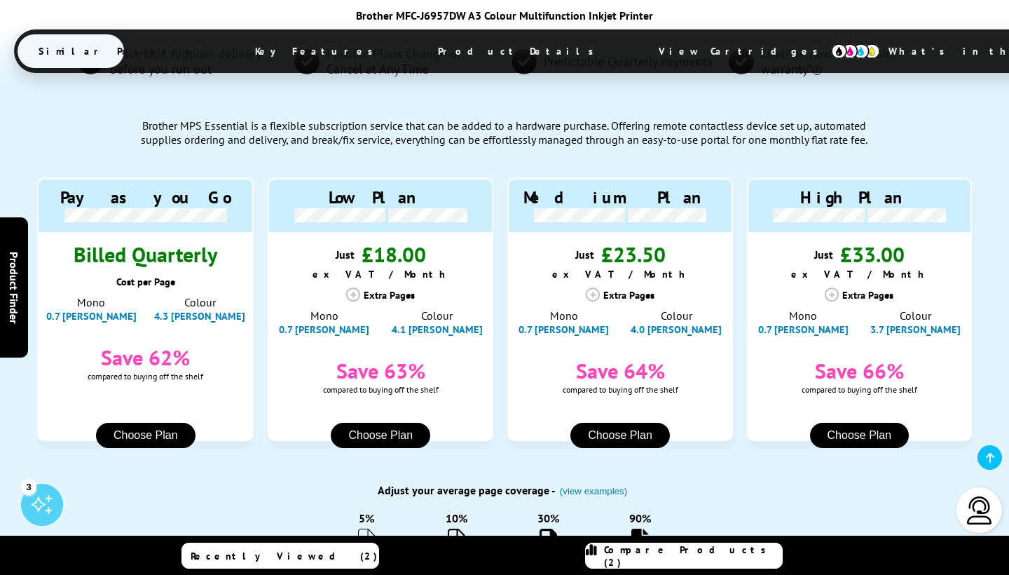
scroll to position [1332, 0]
